Goal: Answer question/provide support

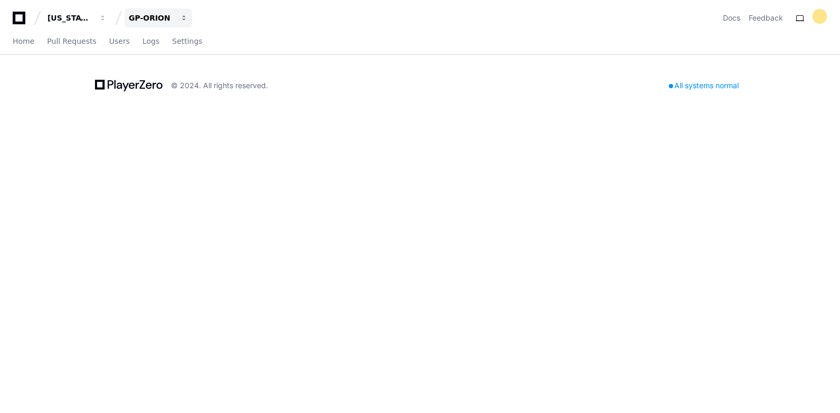
click at [147, 23] on button "GP-ORION" at bounding box center [159, 17] width 68 height 19
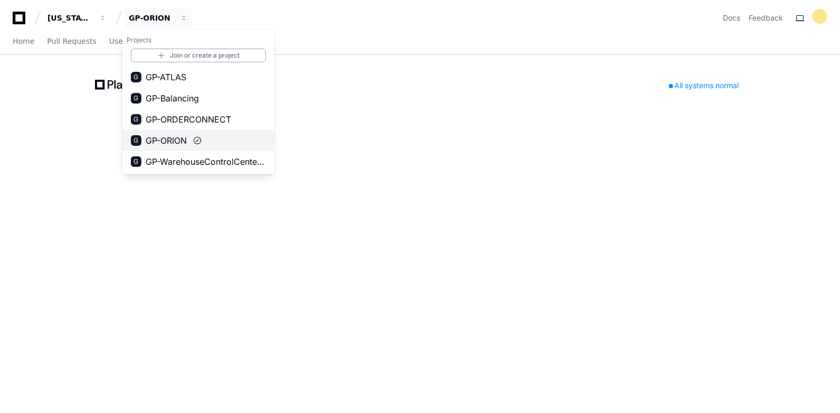
click at [178, 130] on button "G GP-ORION" at bounding box center [198, 140] width 152 height 21
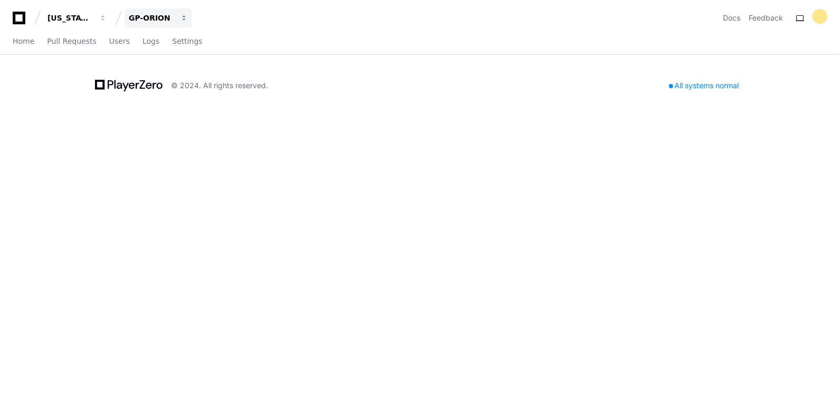
click at [107, 17] on span "button" at bounding box center [102, 17] width 7 height 7
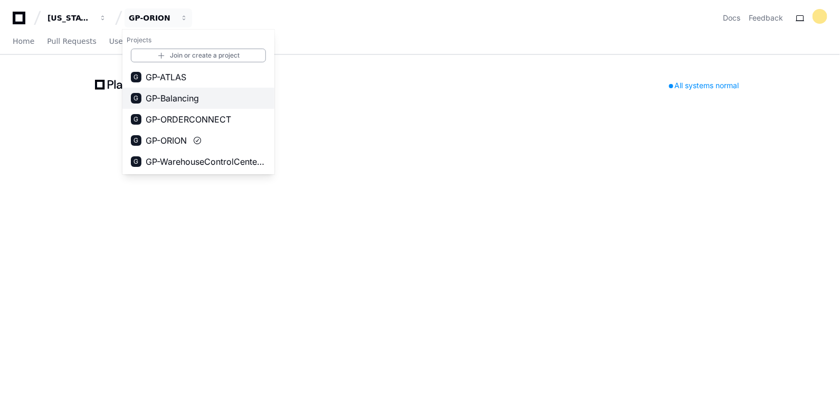
click at [194, 100] on span "GP-Balancing" at bounding box center [172, 98] width 53 height 13
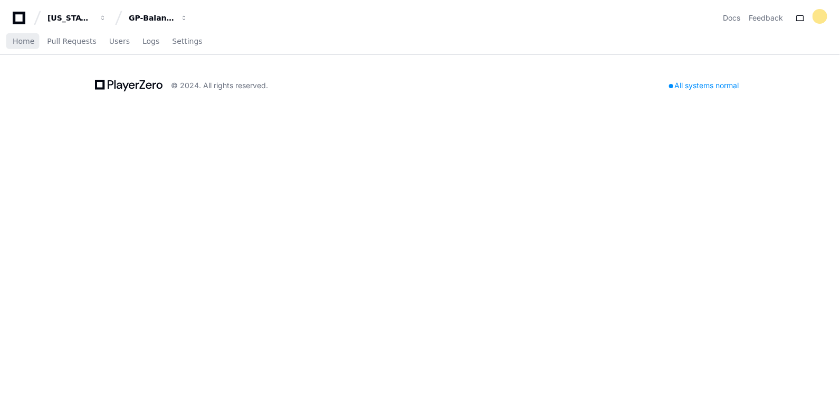
click at [37, 48] on div "Home Pull Requests Users Logs Settings" at bounding box center [108, 42] width 190 height 24
click at [17, 43] on span "Home" at bounding box center [24, 41] width 22 height 6
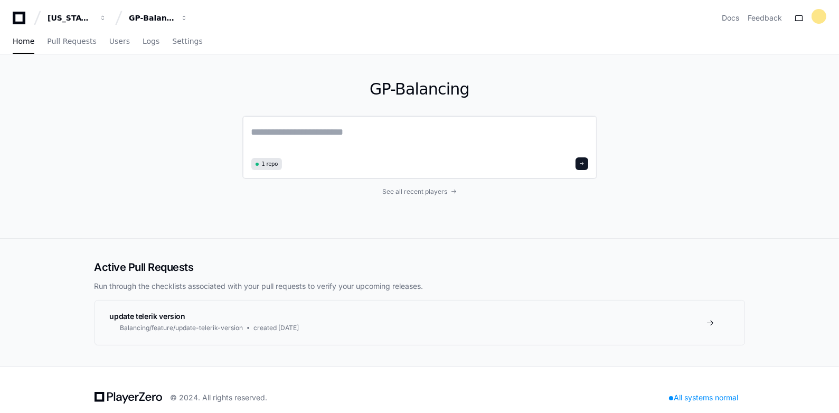
click at [342, 130] on textarea at bounding box center [419, 140] width 337 height 30
type textarea "**********"
click at [401, 192] on span "See all recent players" at bounding box center [414, 190] width 65 height 8
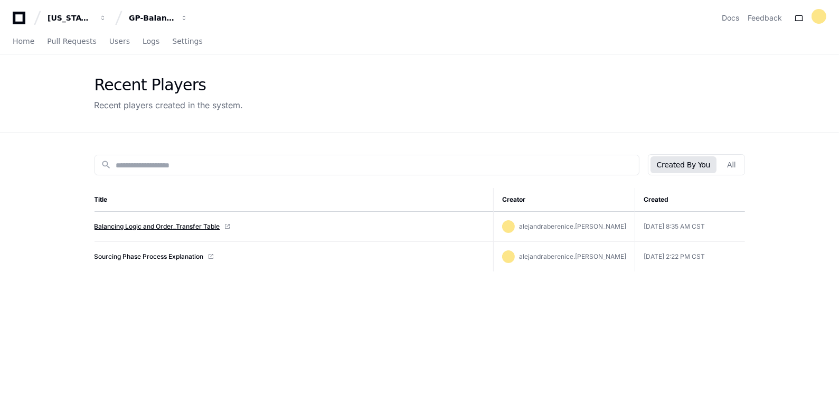
click at [169, 224] on link "Balancing Logic and Order_Transfer Table" at bounding box center [157, 226] width 126 height 8
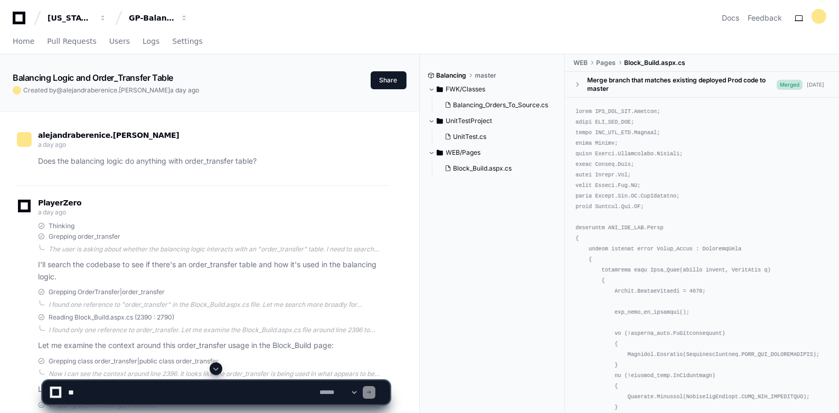
click at [77, 391] on textarea at bounding box center [191, 392] width 251 height 23
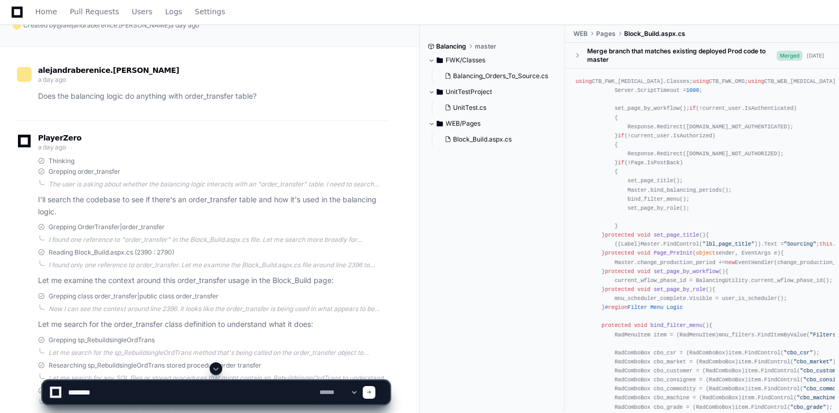
scroll to position [64, 0]
click at [155, 394] on textarea at bounding box center [191, 392] width 251 height 23
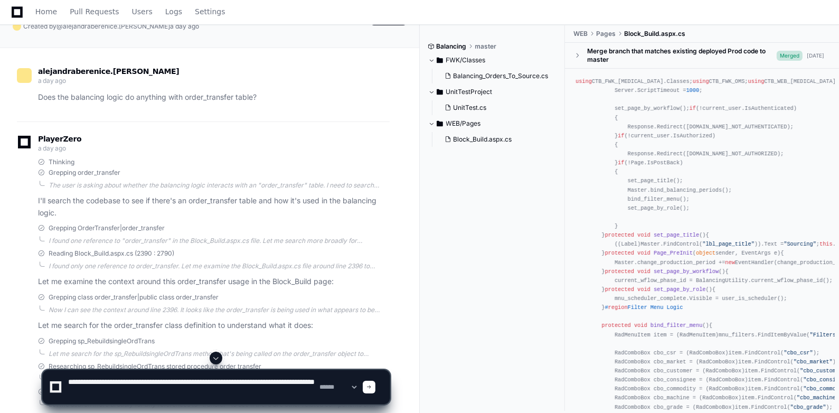
type textarea "**********"
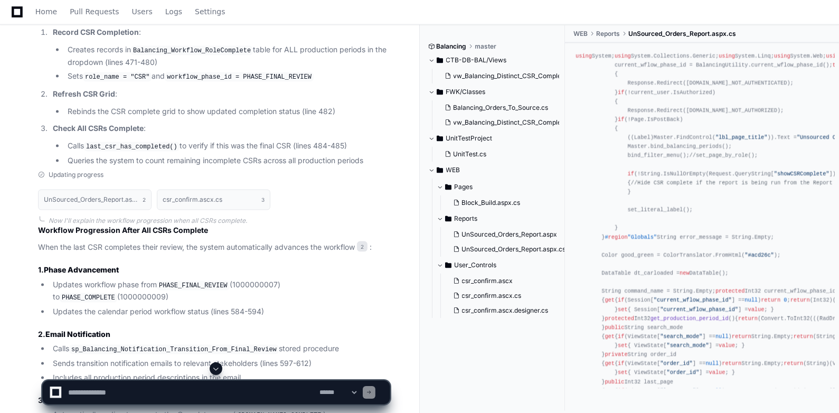
scroll to position [1852, 0]
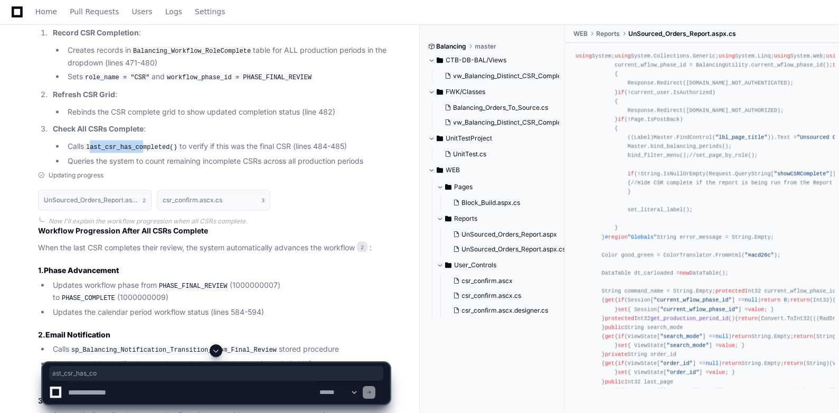
drag, startPoint x: 90, startPoint y: 197, endPoint x: 141, endPoint y: 196, distance: 50.7
click at [141, 152] on code "last_csr_has_completed()" at bounding box center [132, 148] width 96 height 10
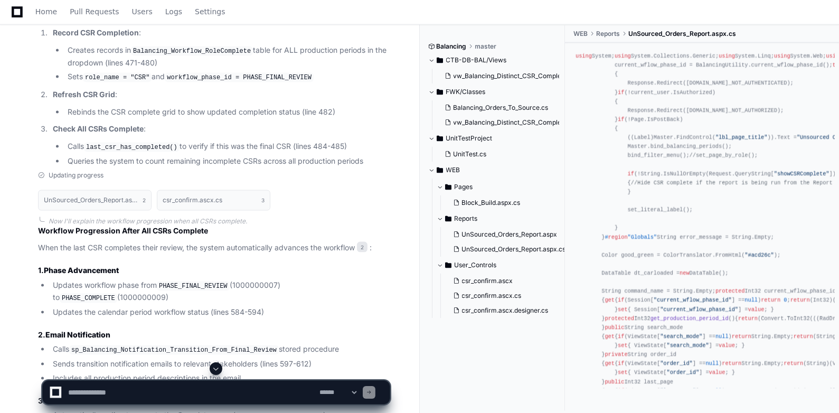
drag, startPoint x: 141, startPoint y: 196, endPoint x: 98, endPoint y: 183, distance: 45.3
click at [98, 135] on p "Check All CSRs Complete :" at bounding box center [221, 129] width 337 height 12
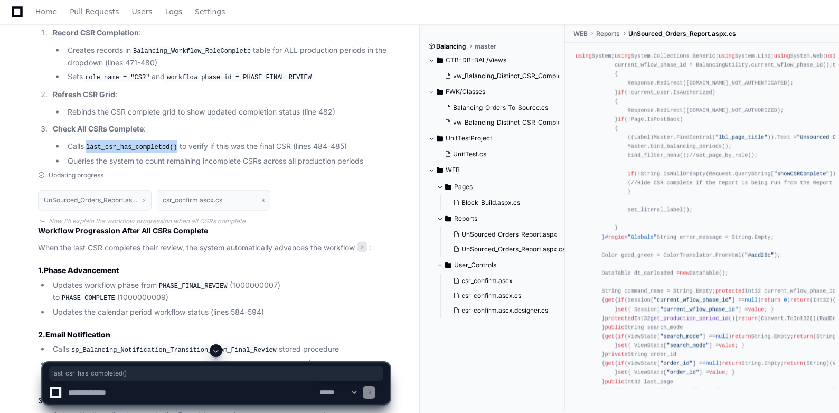
drag, startPoint x: 89, startPoint y: 196, endPoint x: 173, endPoint y: 196, distance: 83.9
click at [173, 152] on code "last_csr_has_completed()" at bounding box center [132, 148] width 96 height 10
copy code "last_csr_has_completed()"
click at [98, 389] on textarea at bounding box center [191, 392] width 251 height 23
paste textarea "**********"
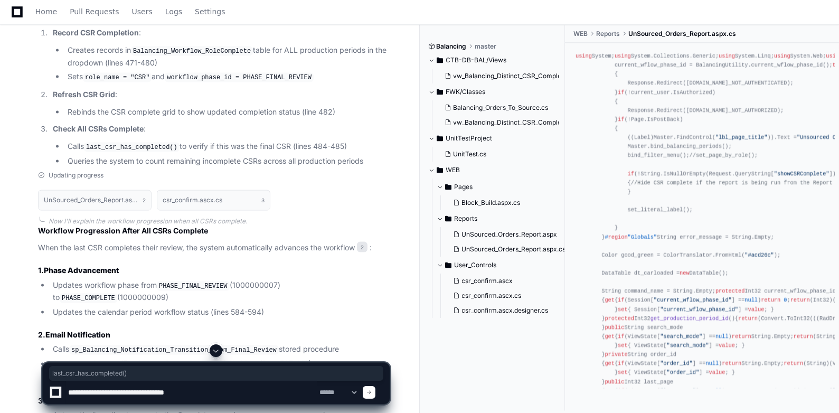
type textarea "**********"
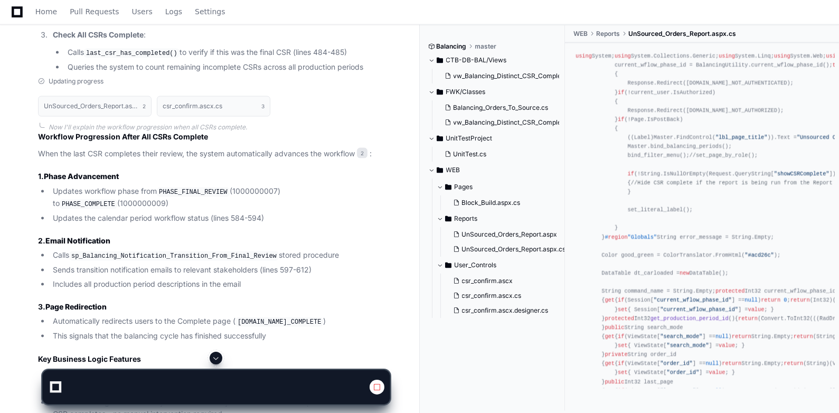
scroll to position [1945, 0]
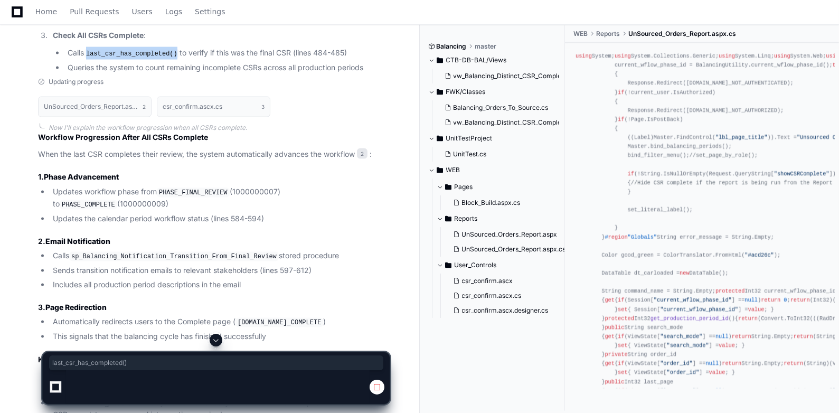
drag, startPoint x: 88, startPoint y: 101, endPoint x: 174, endPoint y: 104, distance: 86.6
click at [174, 60] on li "Calls last_csr_has_completed() to verify if this was the final CSR (lines 484-4…" at bounding box center [226, 53] width 325 height 13
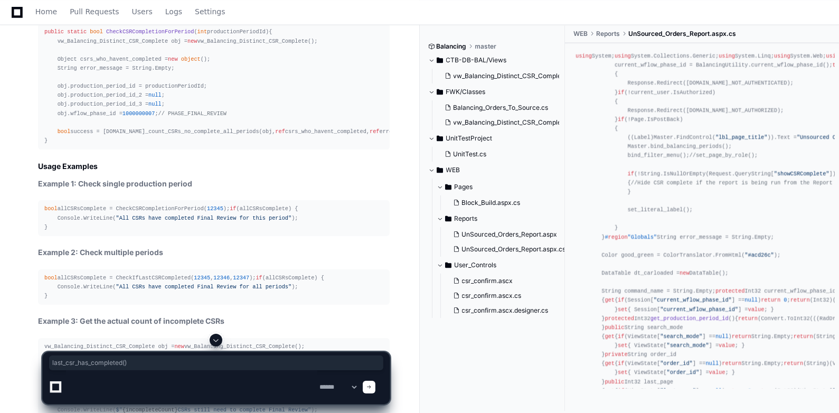
scroll to position [3219, 0]
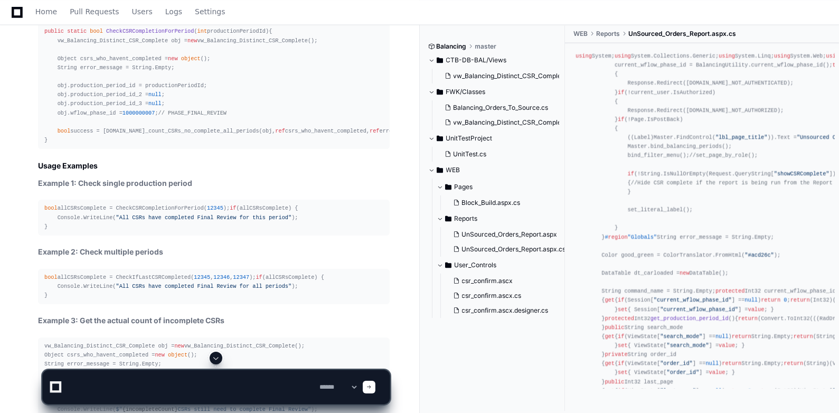
click at [174, 387] on textarea at bounding box center [191, 387] width 251 height 34
type textarea "**********"
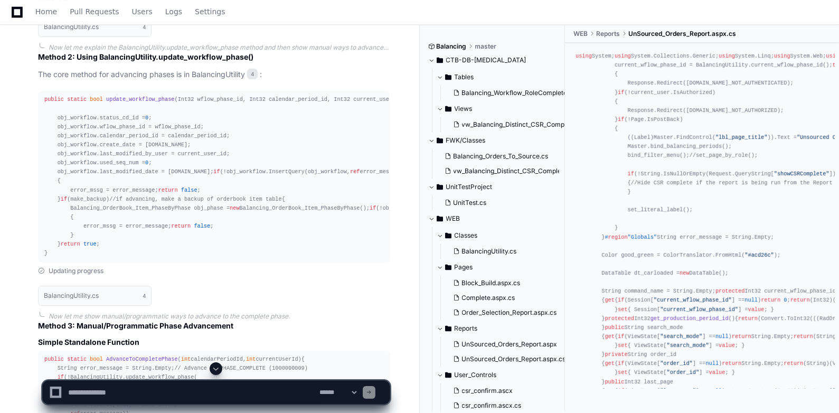
scroll to position [4260, 0]
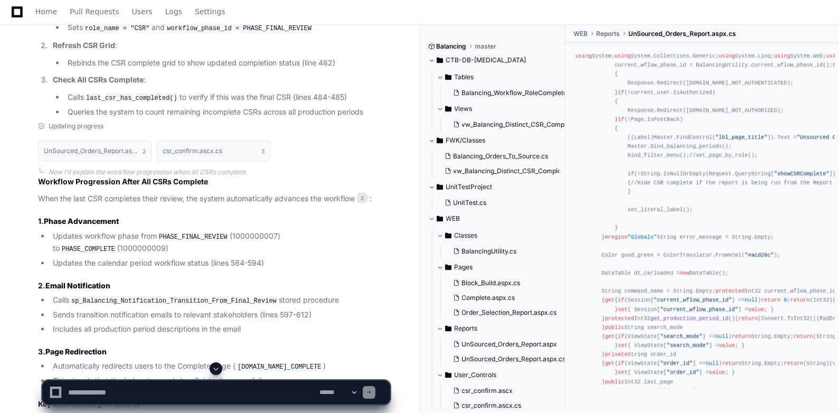
scroll to position [1902, 0]
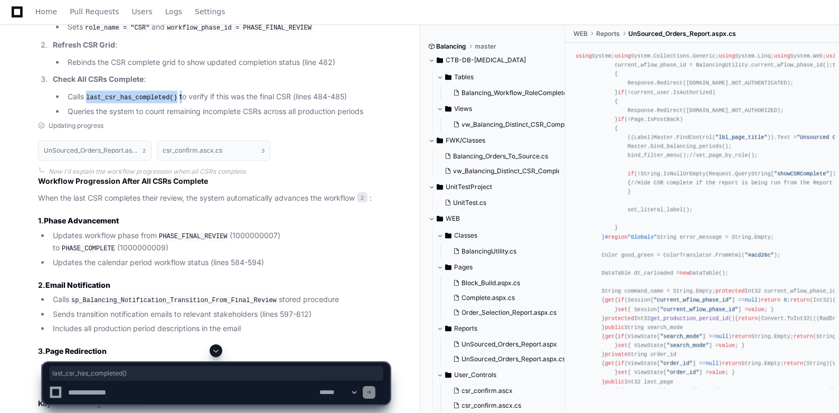
drag, startPoint x: 89, startPoint y: 147, endPoint x: 175, endPoint y: 144, distance: 86.6
click at [175, 103] on li "Calls last_csr_has_completed() to verify if this was the final CSR (lines 484-4…" at bounding box center [226, 97] width 325 height 13
copy li "last_csr_has_completed()"
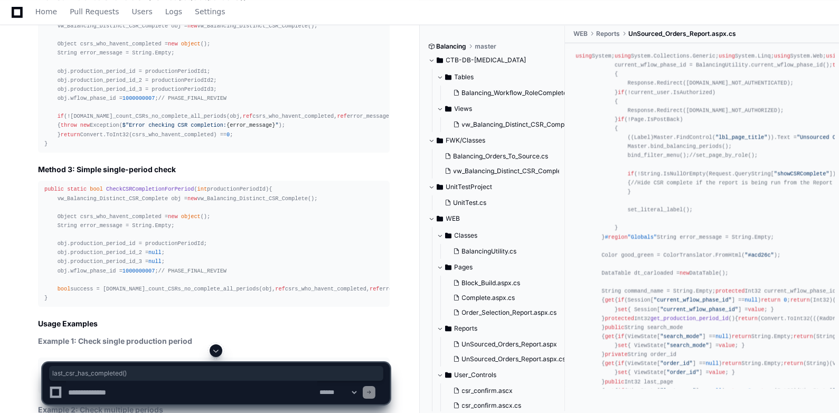
scroll to position [3062, 0]
